Goal: Task Accomplishment & Management: Complete application form

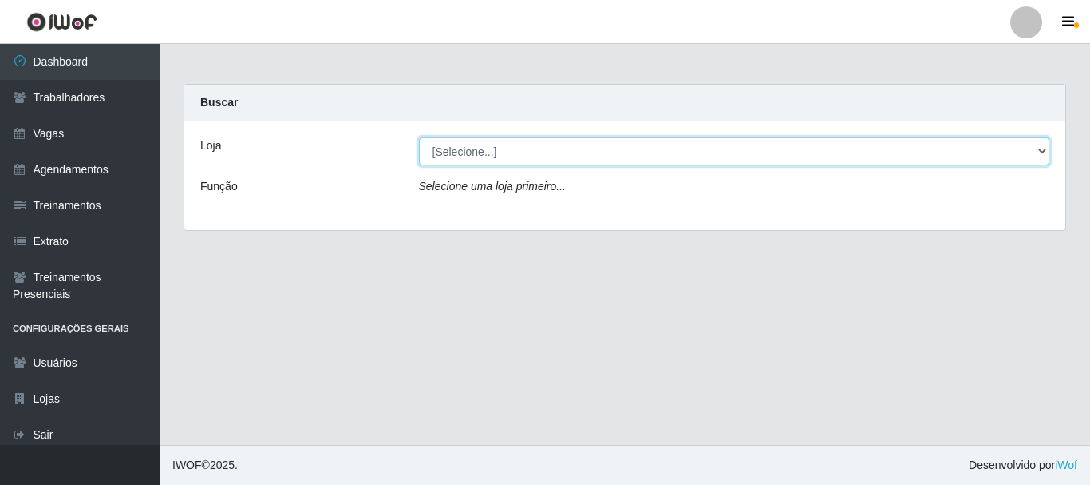
click at [476, 154] on select "[Selecione...] O Cestão - [GEOGRAPHIC_DATA]" at bounding box center [734, 151] width 631 height 28
select select "238"
click at [419, 137] on select "[Selecione...] O Cestão - [GEOGRAPHIC_DATA]" at bounding box center [734, 151] width 631 height 28
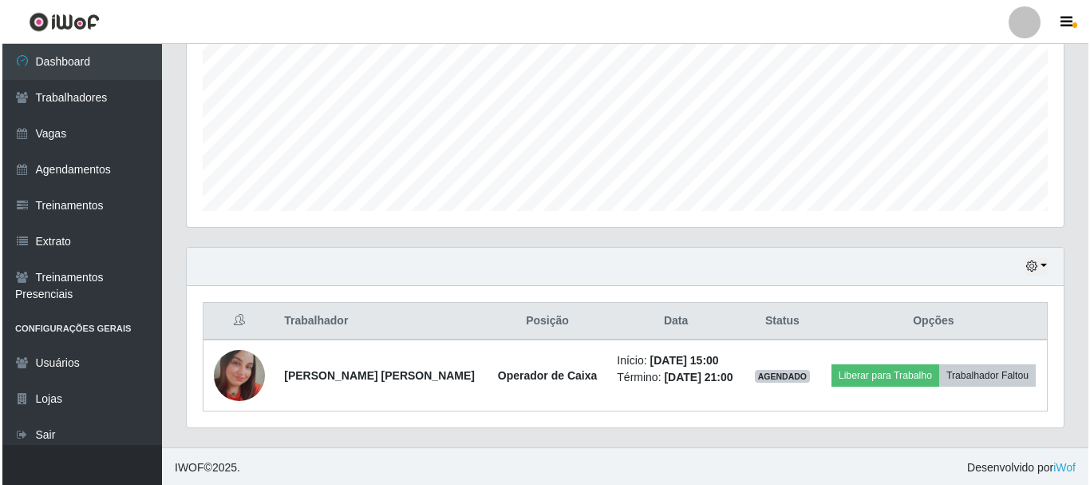
scroll to position [362, 0]
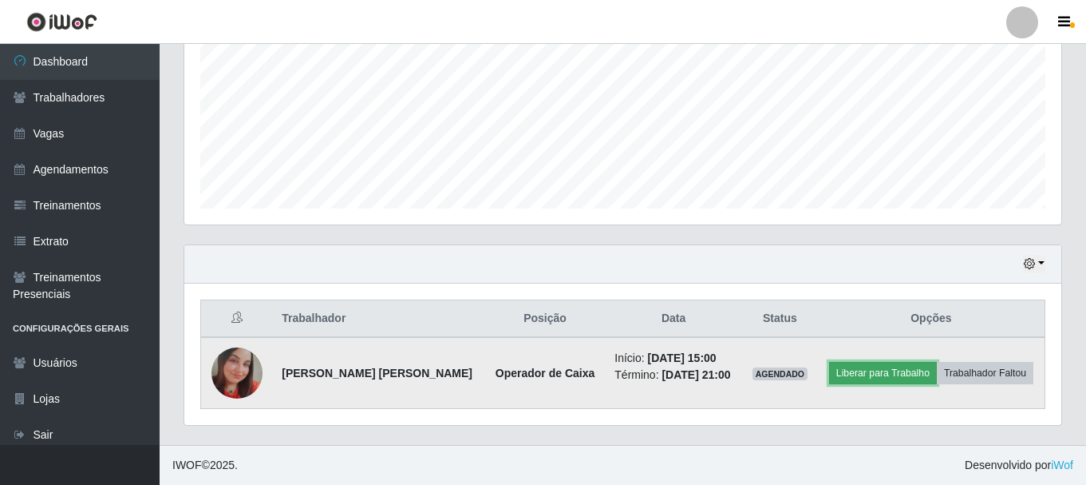
click at [893, 369] on button "Liberar para Trabalho" at bounding box center [883, 373] width 108 height 22
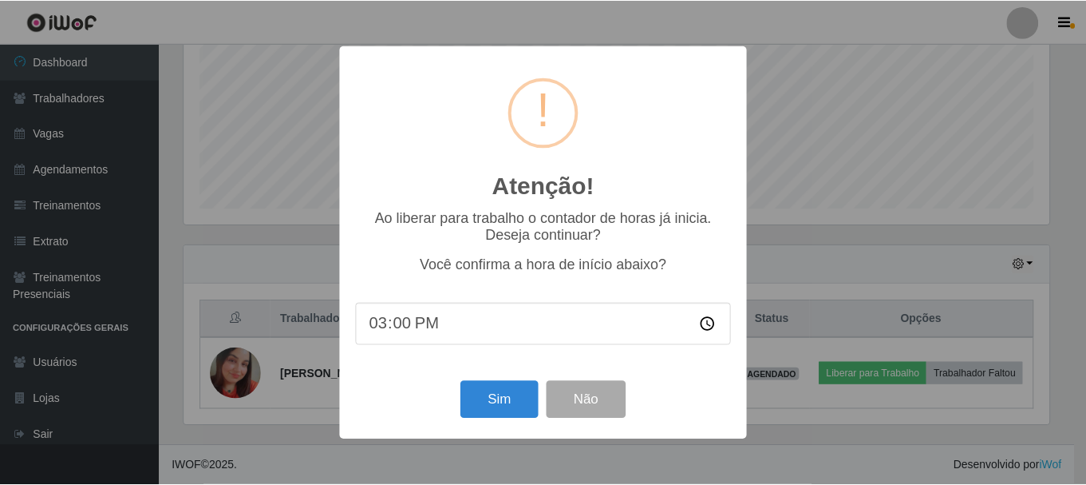
scroll to position [331, 869]
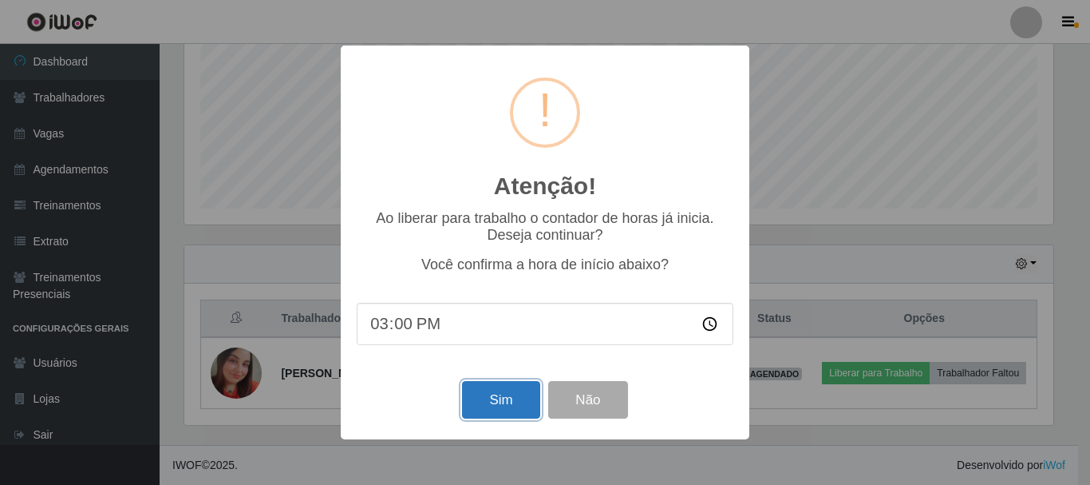
click at [501, 405] on button "Sim" at bounding box center [500, 400] width 77 height 38
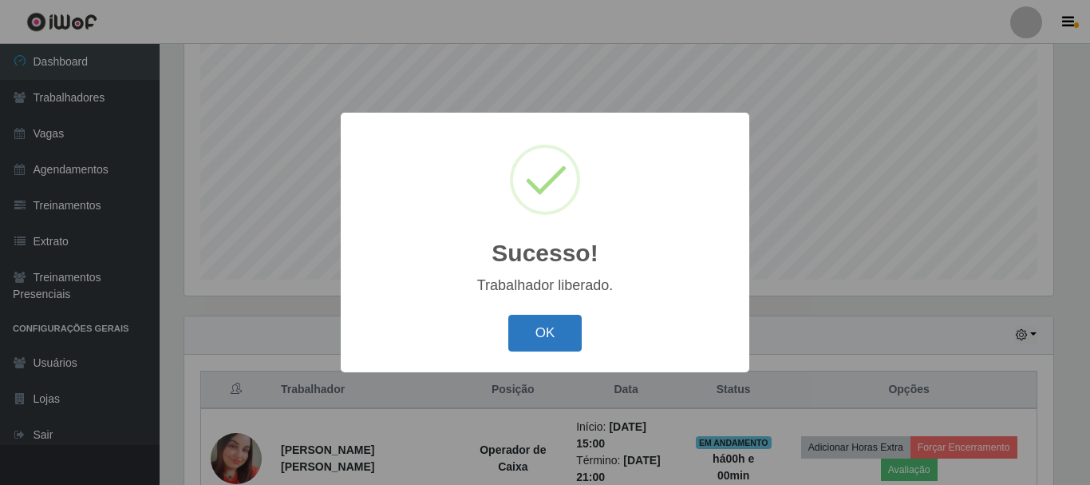
click at [543, 326] on button "OK" at bounding box center [545, 334] width 74 height 38
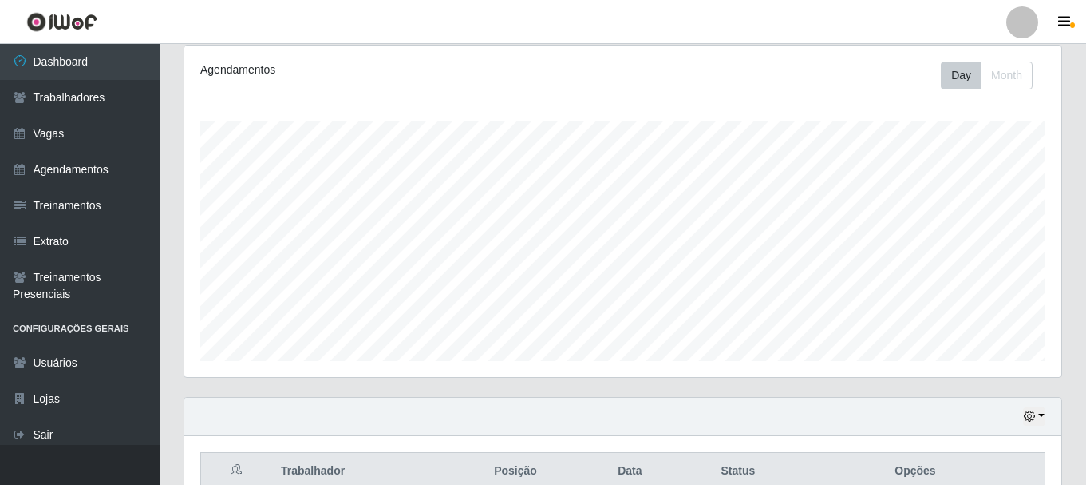
scroll to position [391, 0]
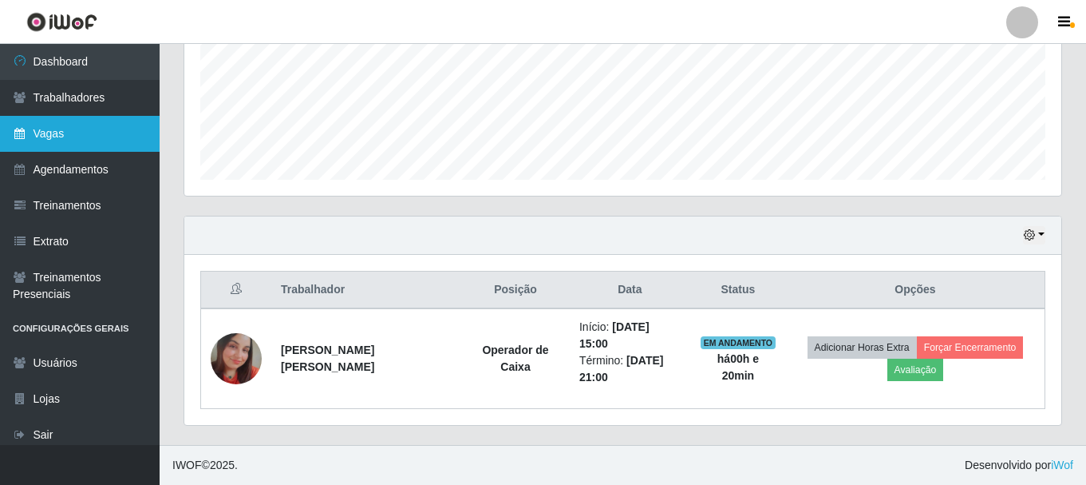
click at [46, 120] on link "Vagas" at bounding box center [80, 134] width 160 height 36
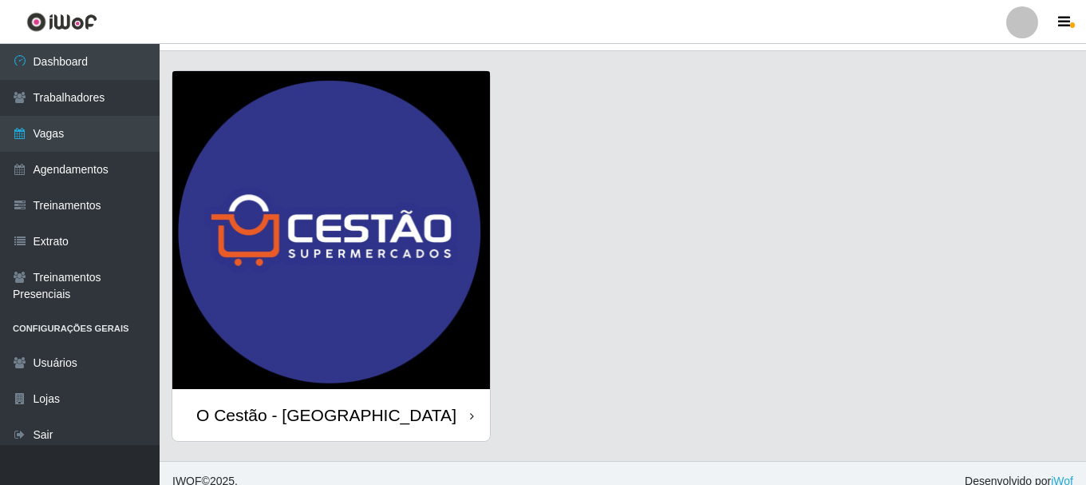
scroll to position [46, 0]
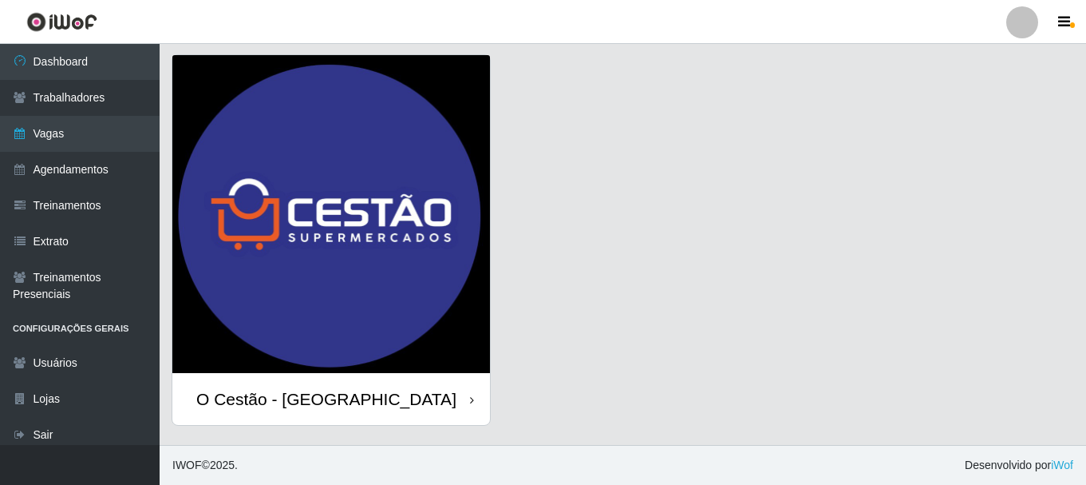
click at [297, 386] on div "O Cestão - [GEOGRAPHIC_DATA]" at bounding box center [331, 399] width 318 height 52
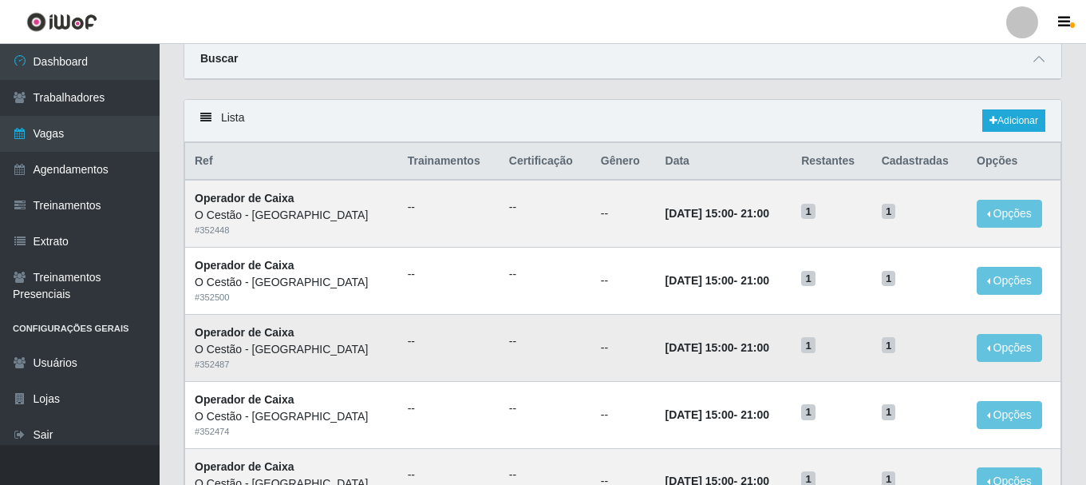
scroll to position [160, 0]
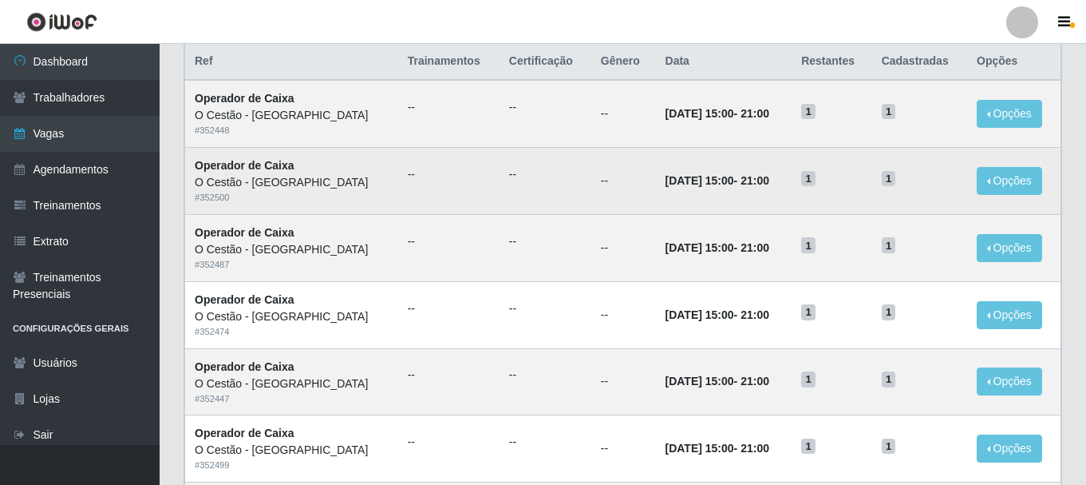
click at [275, 172] on strong "Operador de Caixa" at bounding box center [245, 165] width 100 height 13
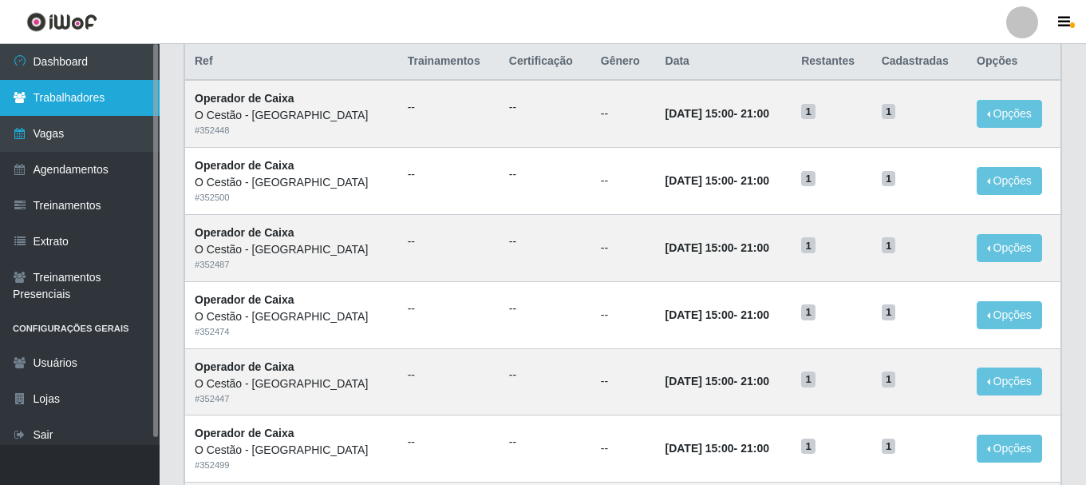
click at [111, 88] on link "Trabalhadores" at bounding box center [80, 98] width 160 height 36
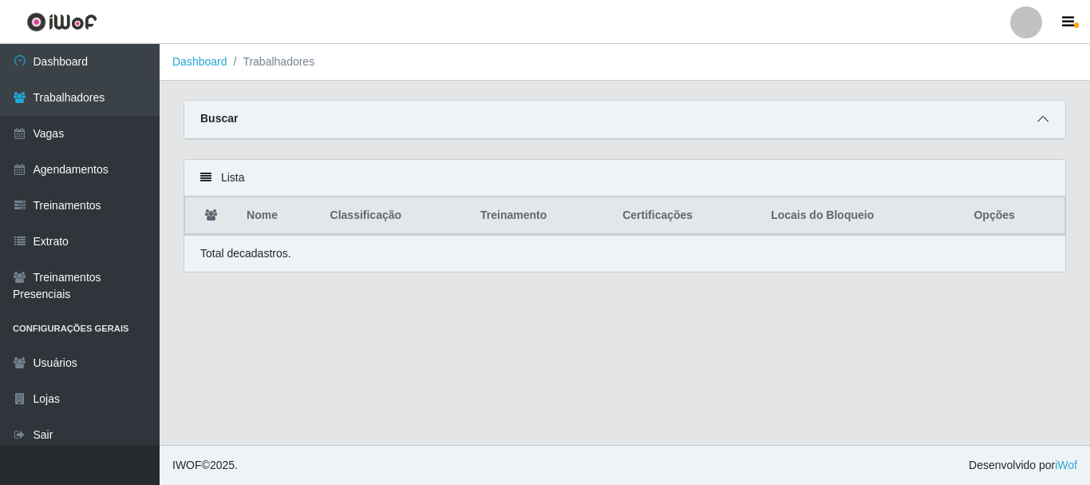
click at [1046, 115] on icon at bounding box center [1043, 118] width 11 height 11
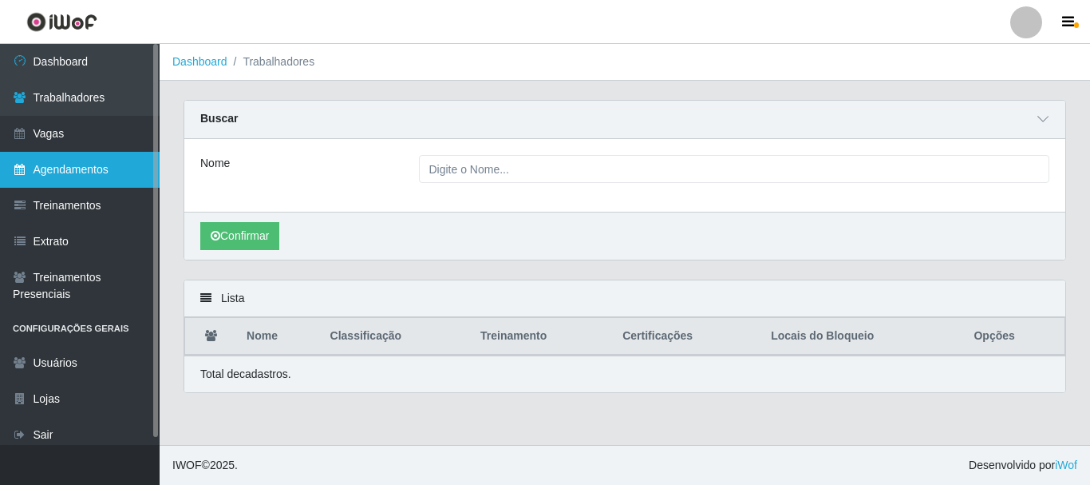
click at [64, 176] on link "Agendamentos" at bounding box center [80, 170] width 160 height 36
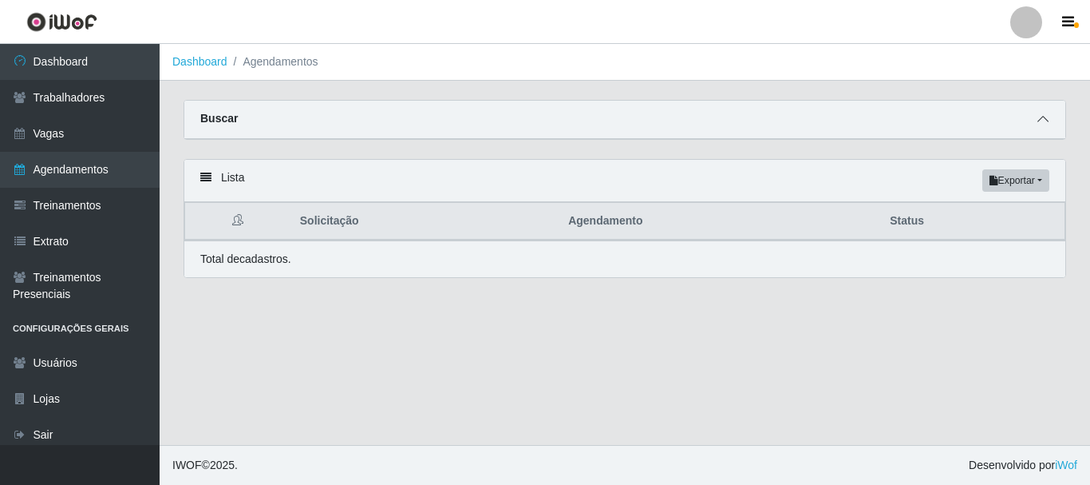
click at [1049, 122] on span at bounding box center [1043, 119] width 19 height 18
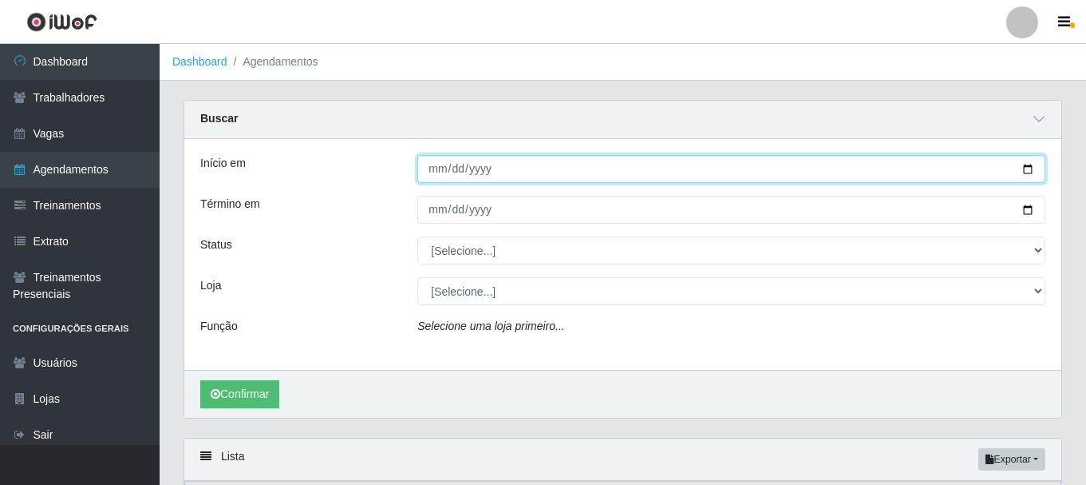
click at [439, 169] on input "Início em" at bounding box center [731, 169] width 628 height 28
type input "[DATE]"
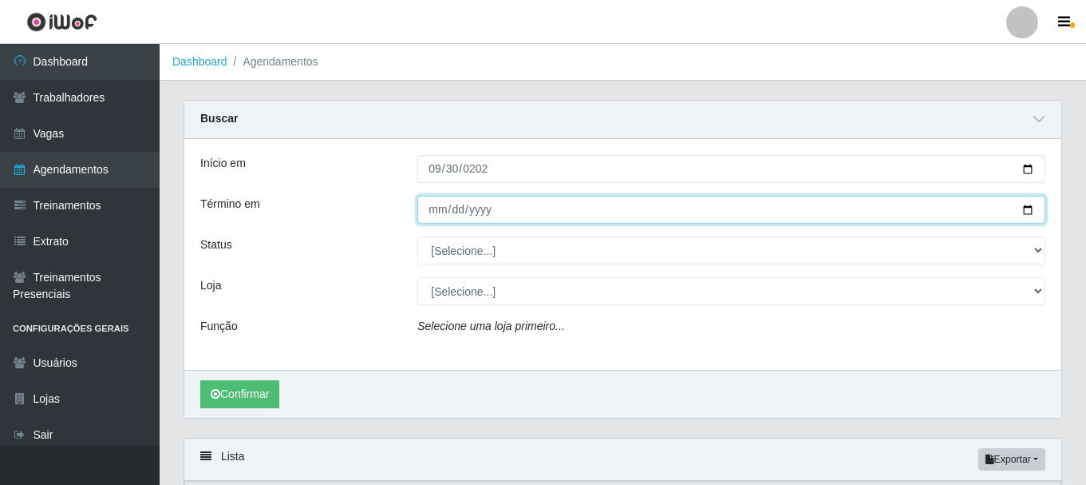
click at [433, 217] on input "Término em" at bounding box center [731, 210] width 628 height 28
type input "[DATE]"
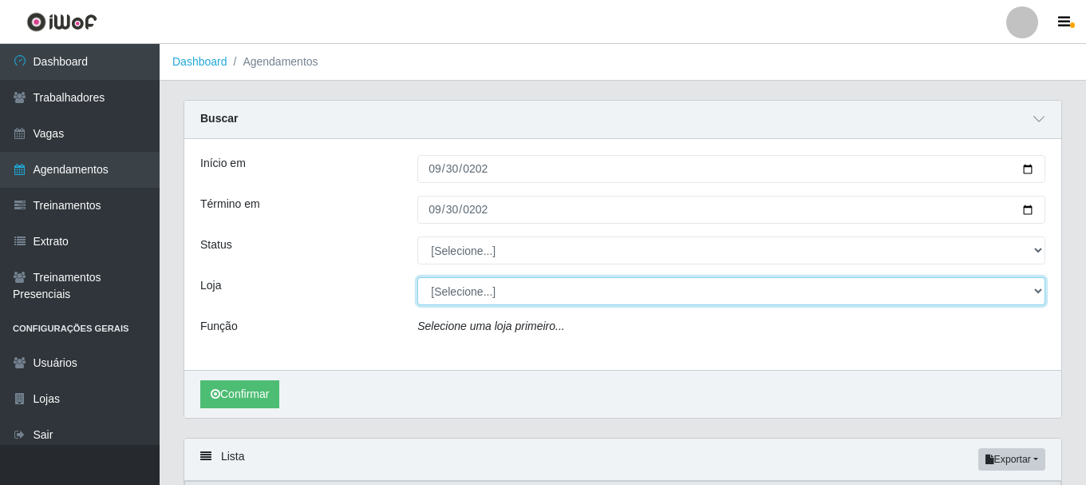
click at [488, 285] on select "[Selecione...] O Cestão - [GEOGRAPHIC_DATA]" at bounding box center [731, 291] width 628 height 28
select select "238"
click at [417, 278] on select "[Selecione...] O Cestão - [GEOGRAPHIC_DATA]" at bounding box center [731, 291] width 628 height 28
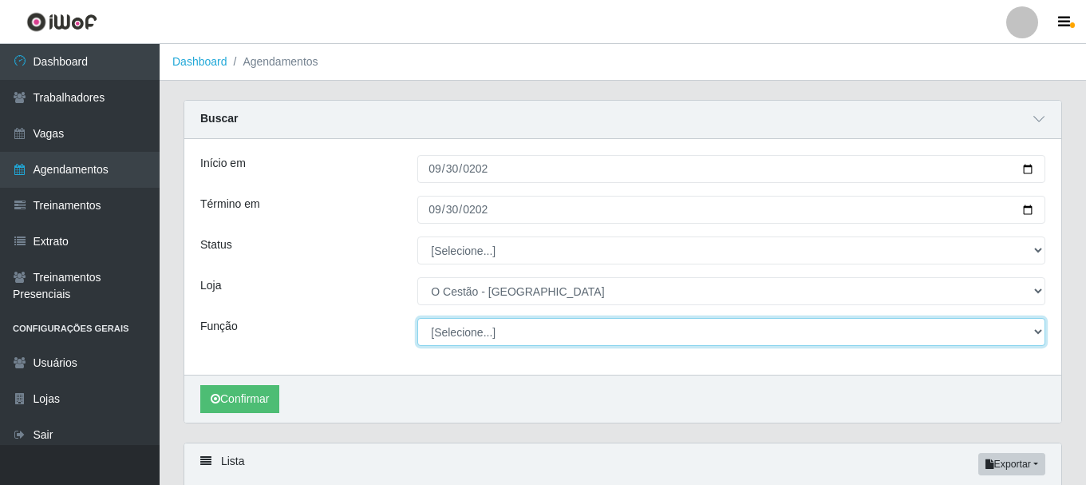
click at [560, 344] on select "[Selecione...] ASG ASG + ASG ++ Auxiliar de Estoque Auxiliar de Estoque + Auxil…" at bounding box center [731, 332] width 628 height 28
select select "22"
click at [417, 319] on select "[Selecione...] ASG ASG + ASG ++ Auxiliar de Estoque Auxiliar de Estoque + Auxil…" at bounding box center [731, 332] width 628 height 28
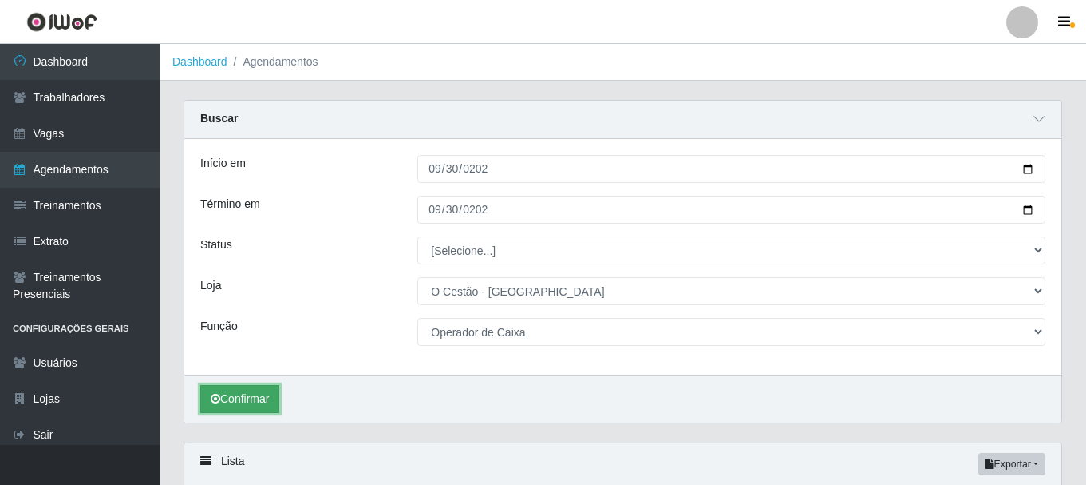
click at [267, 403] on button "Confirmar" at bounding box center [239, 399] width 79 height 28
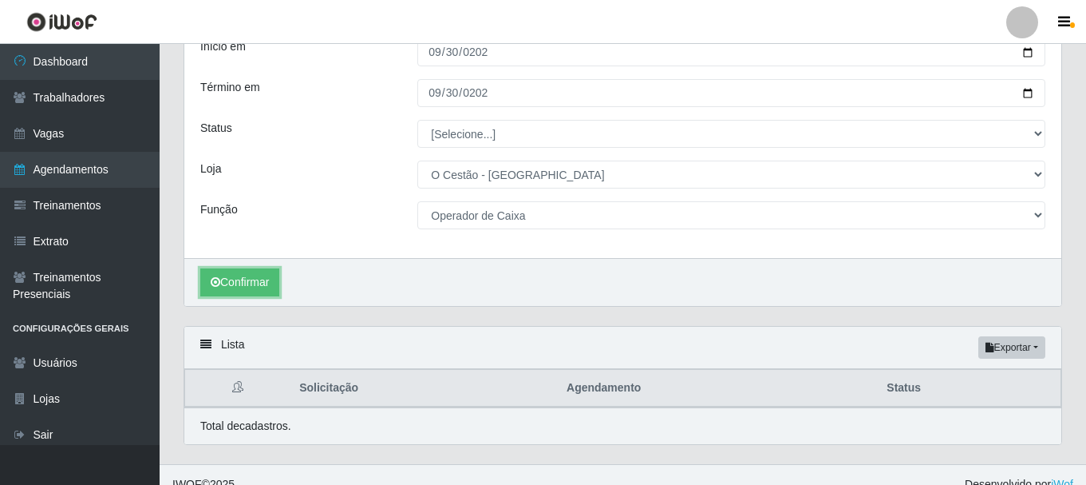
scroll to position [137, 0]
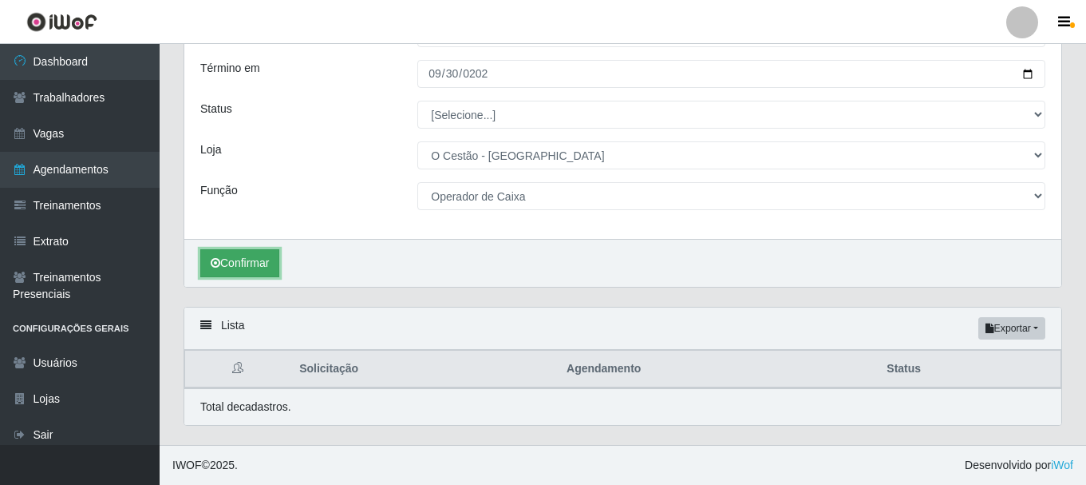
click at [251, 267] on button "Confirmar" at bounding box center [239, 263] width 79 height 28
click at [228, 265] on button "Confirmar" at bounding box center [239, 263] width 79 height 28
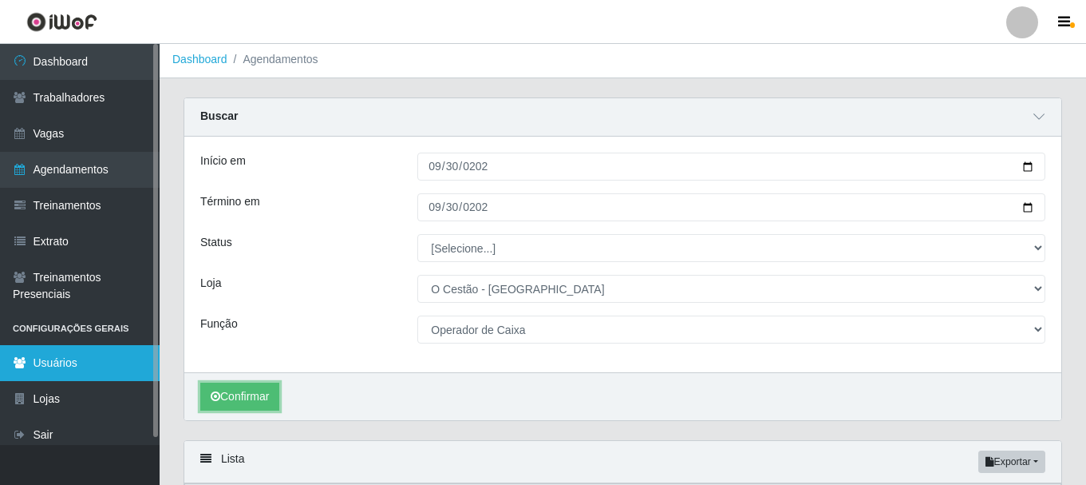
scroll to position [0, 0]
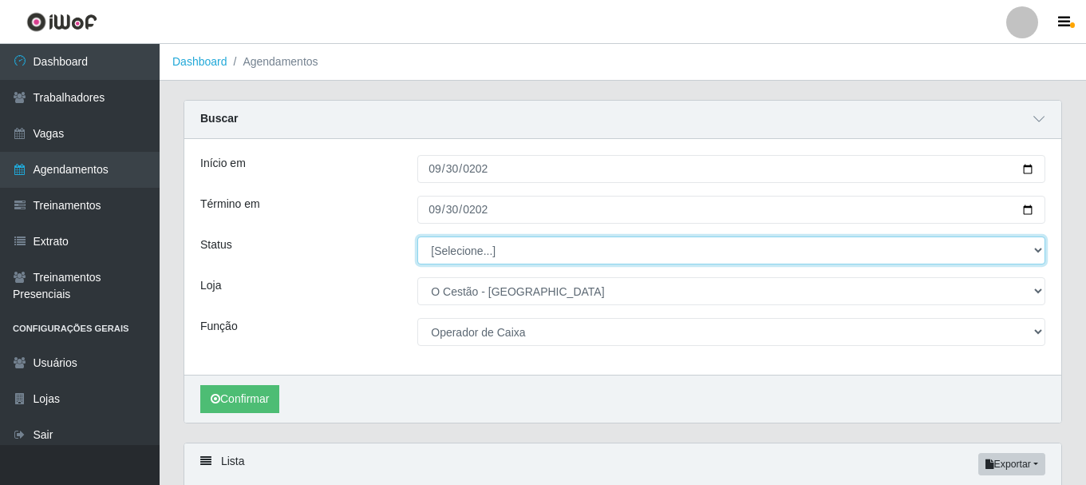
click at [465, 254] on select "[Selecione...] AGENDADO AGUARDANDO LIBERAR EM ANDAMENTO EM REVISÃO FINALIZADO C…" at bounding box center [731, 250] width 628 height 28
select select "AGENDADO"
click at [417, 237] on select "[Selecione...] AGENDADO AGUARDANDO LIBERAR EM ANDAMENTO EM REVISÃO FINALIZADO C…" at bounding box center [731, 250] width 628 height 28
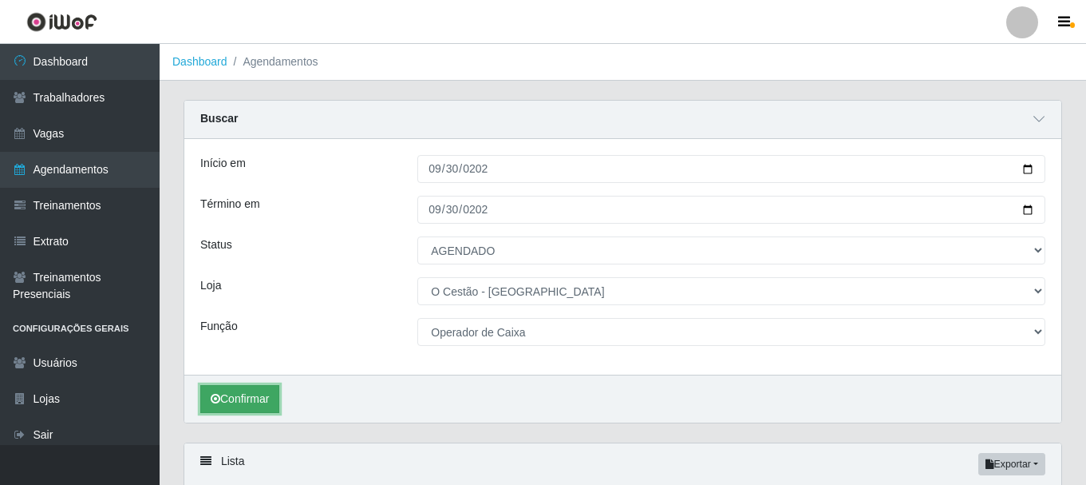
click at [253, 400] on button "Confirmar" at bounding box center [239, 399] width 79 height 28
click at [232, 408] on button "Confirmar" at bounding box center [239, 399] width 79 height 28
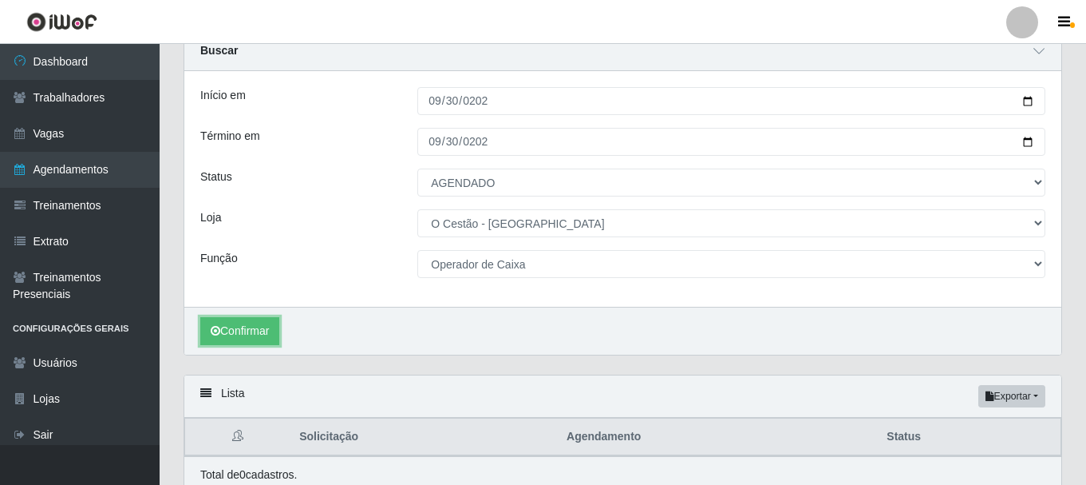
scroll to position [137, 0]
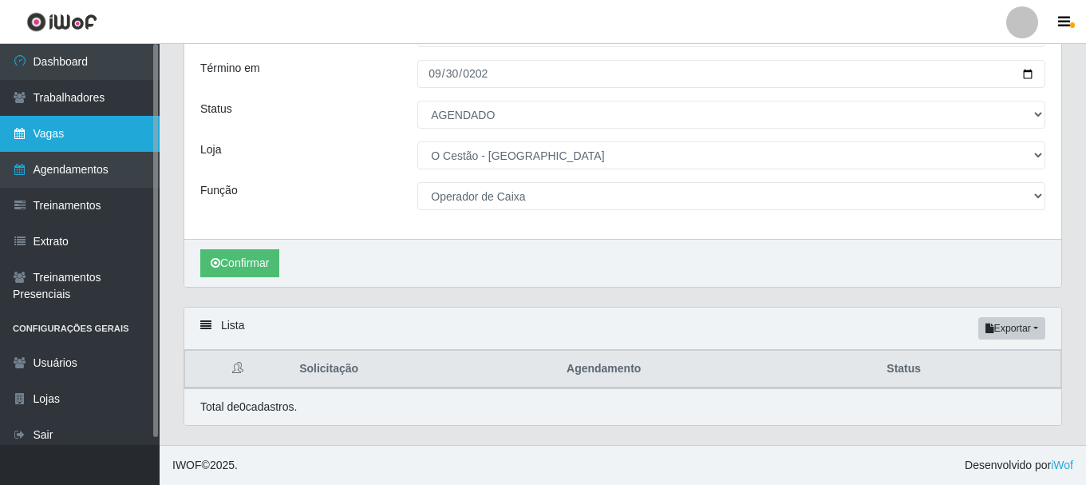
click at [50, 130] on link "Vagas" at bounding box center [80, 134] width 160 height 36
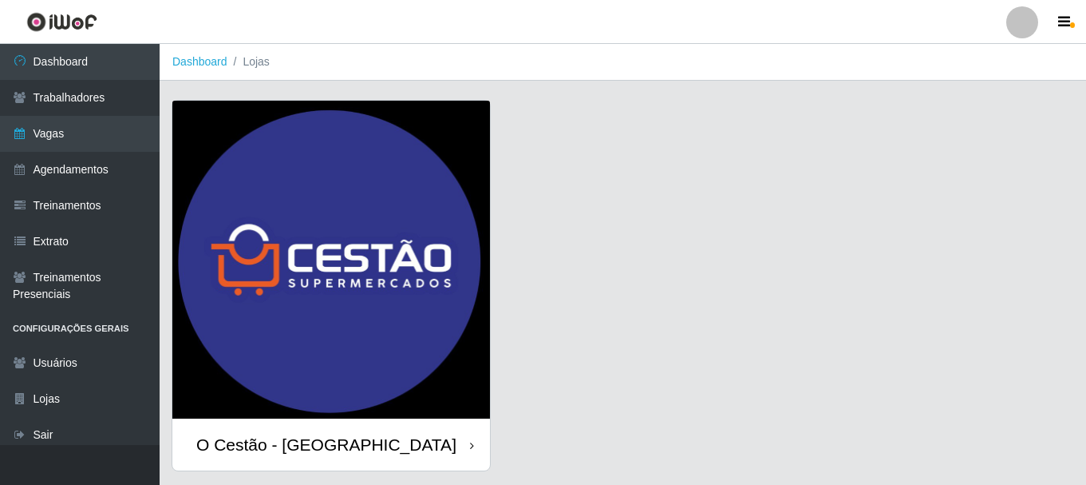
scroll to position [46, 0]
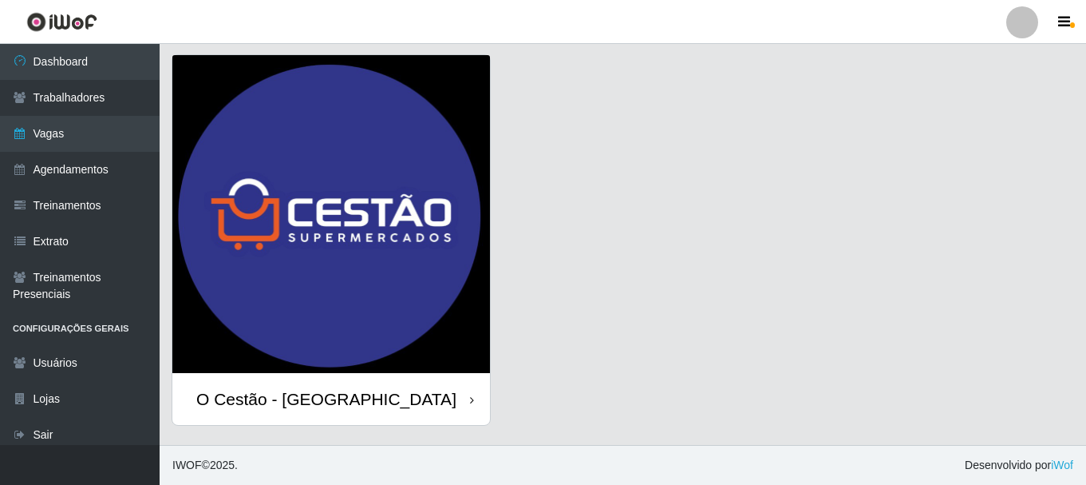
click at [278, 413] on div "O Cestão - [GEOGRAPHIC_DATA]" at bounding box center [331, 399] width 318 height 52
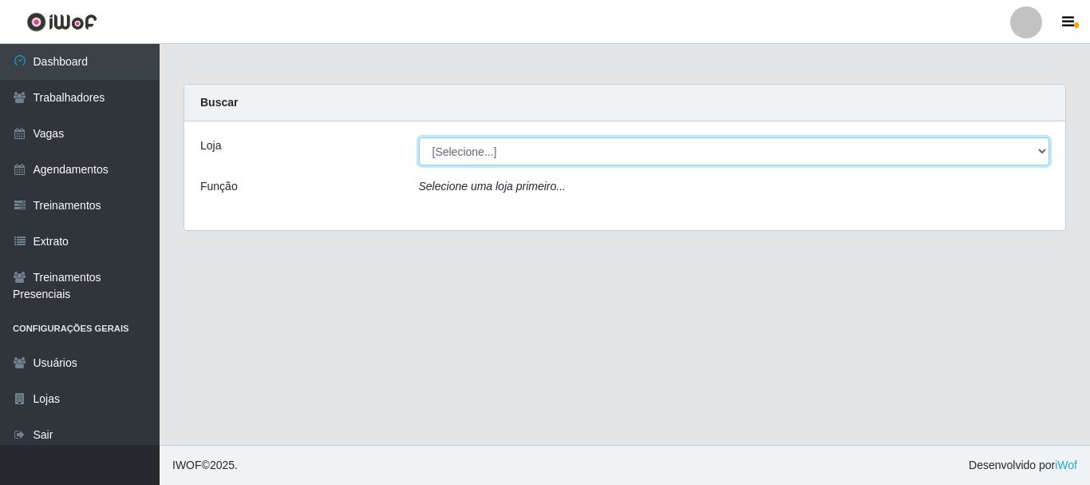
click at [493, 151] on select "[Selecione...] O Cestão - [GEOGRAPHIC_DATA]" at bounding box center [734, 151] width 631 height 28
select select "238"
click at [419, 137] on select "[Selecione...] O Cestão - [GEOGRAPHIC_DATA]" at bounding box center [734, 151] width 631 height 28
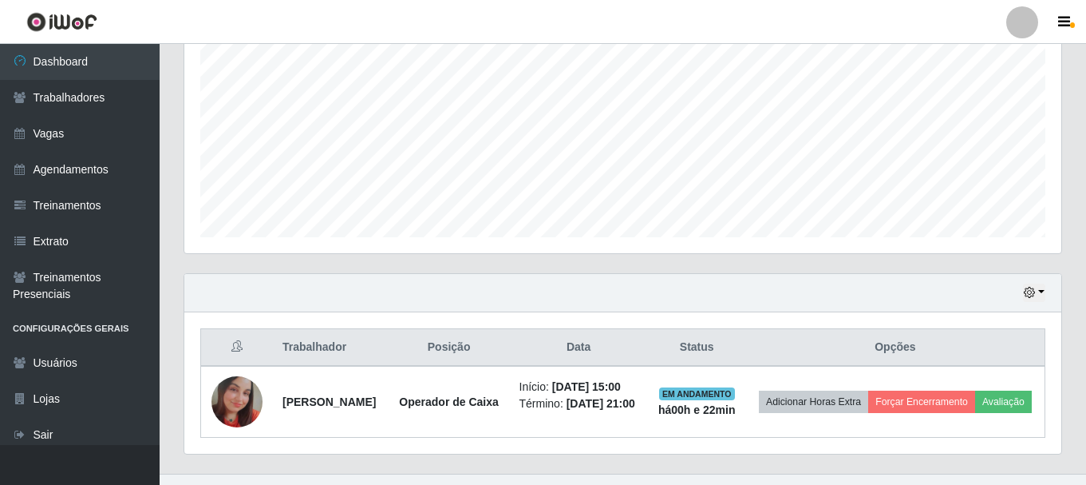
scroll to position [391, 0]
